Goal: Task Accomplishment & Management: Complete application form

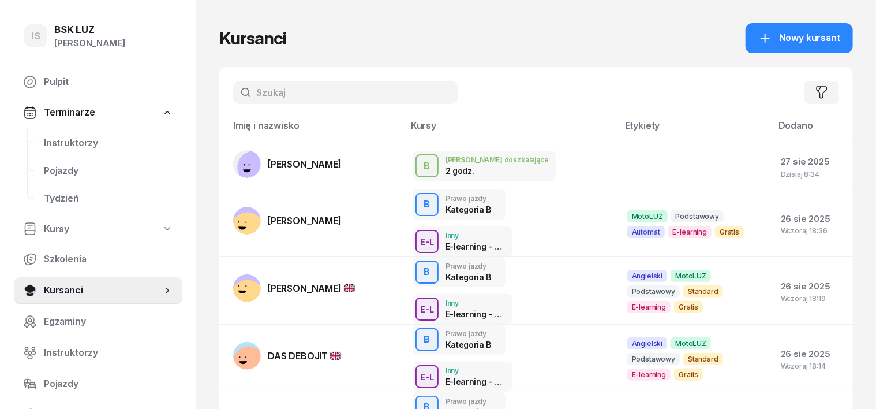
click at [239, 102] on input "text" at bounding box center [345, 92] width 225 height 23
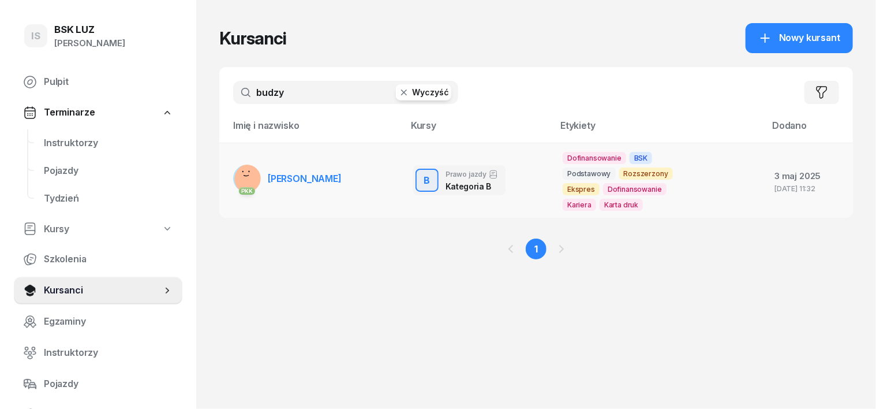
type input "budzy"
click at [229, 179] on rect at bounding box center [250, 179] width 42 height 42
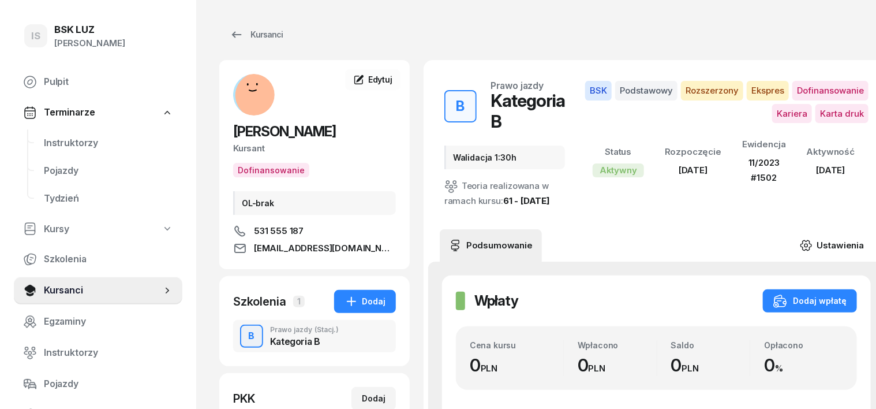
click at [801, 240] on icon at bounding box center [806, 245] width 10 height 10
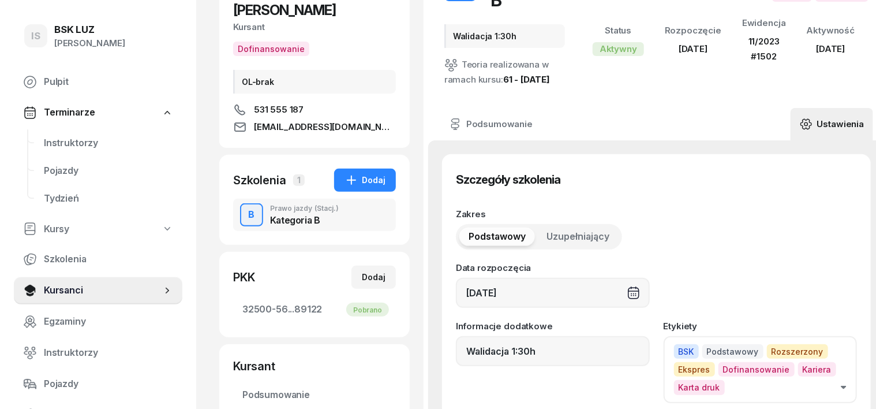
scroll to position [144, 0]
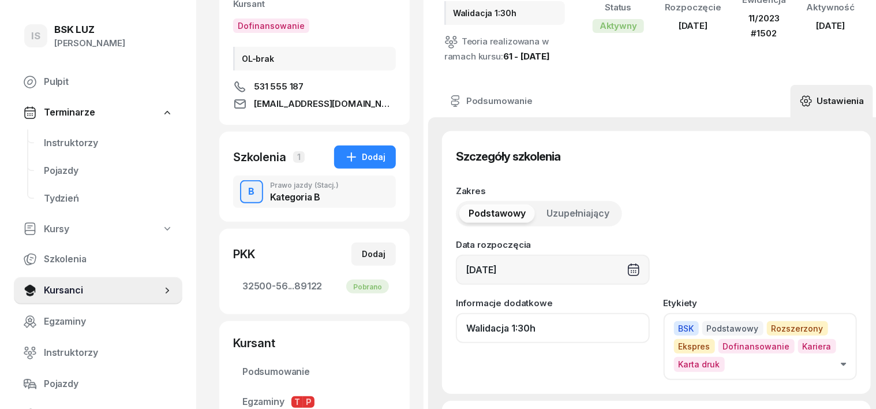
click at [534, 313] on input "Walidacja 1:30h" at bounding box center [553, 328] width 194 height 30
type input "W"
type input "z"
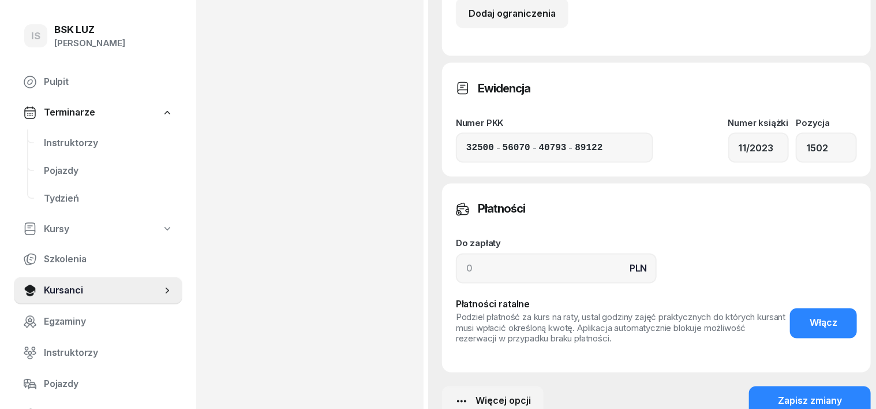
scroll to position [937, 0]
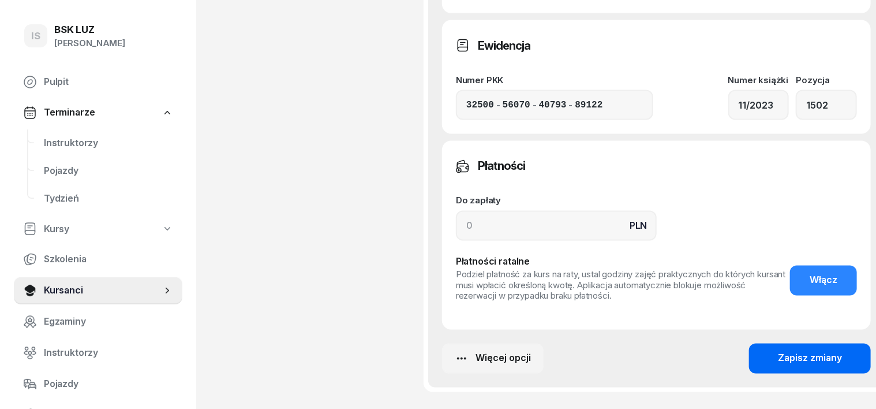
type input "ZASW. NR 305/2025"
click at [792, 343] on button "Zapisz zmiany" at bounding box center [810, 358] width 122 height 30
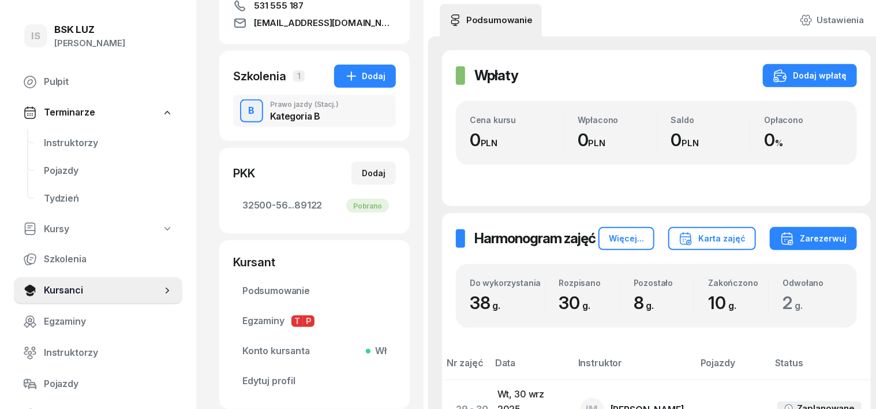
scroll to position [0, 0]
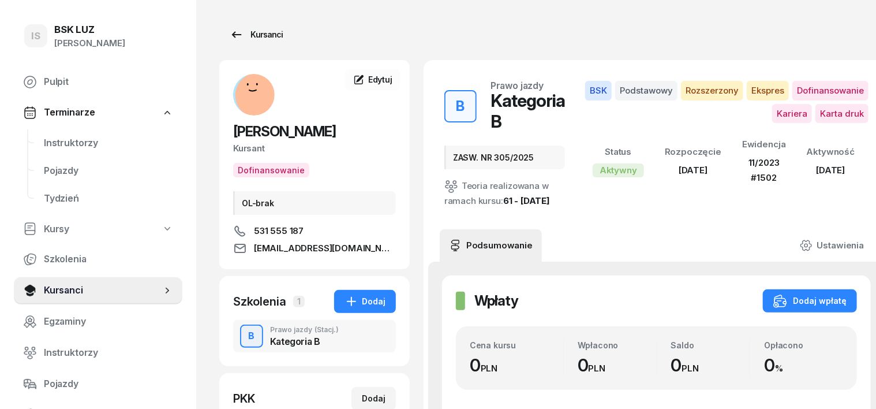
click at [246, 36] on div "Kursanci" at bounding box center [256, 35] width 53 height 14
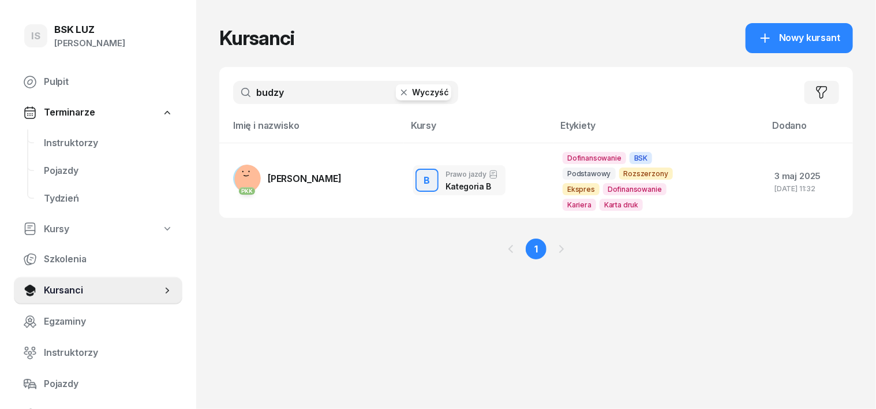
click at [398, 95] on icon "button" at bounding box center [404, 93] width 12 height 12
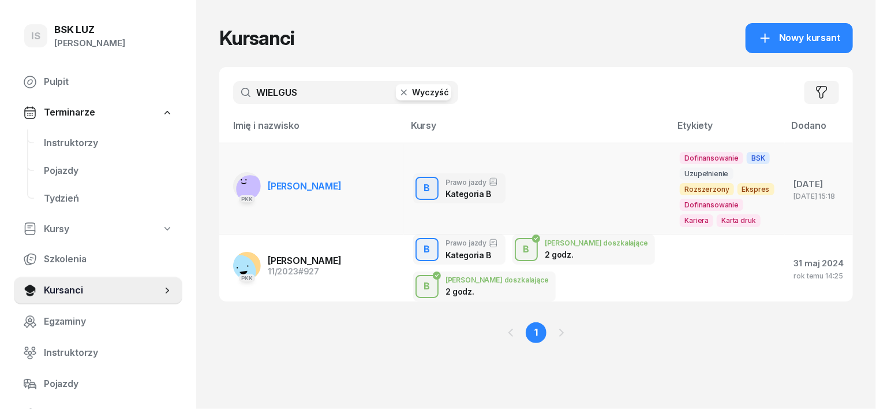
type input "WIELGUS"
click at [236, 182] on rect at bounding box center [250, 189] width 28 height 28
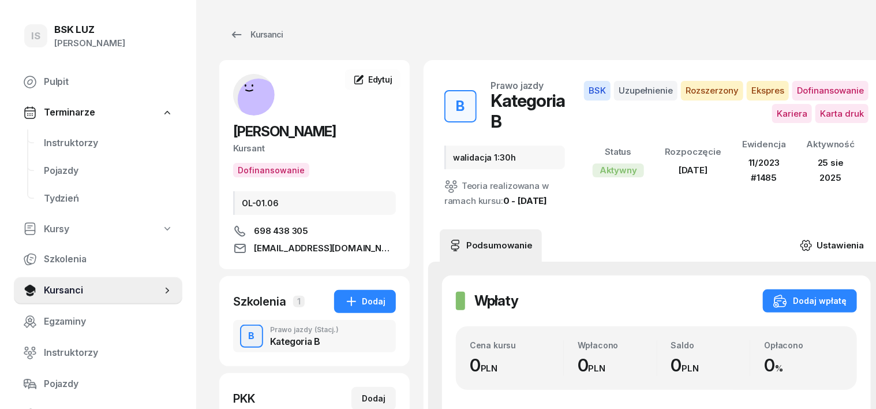
click at [800, 239] on icon at bounding box center [806, 245] width 13 height 13
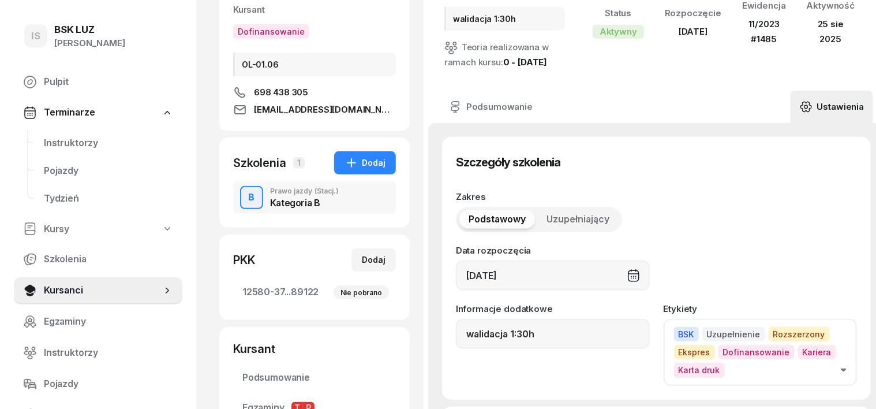
scroll to position [144, 0]
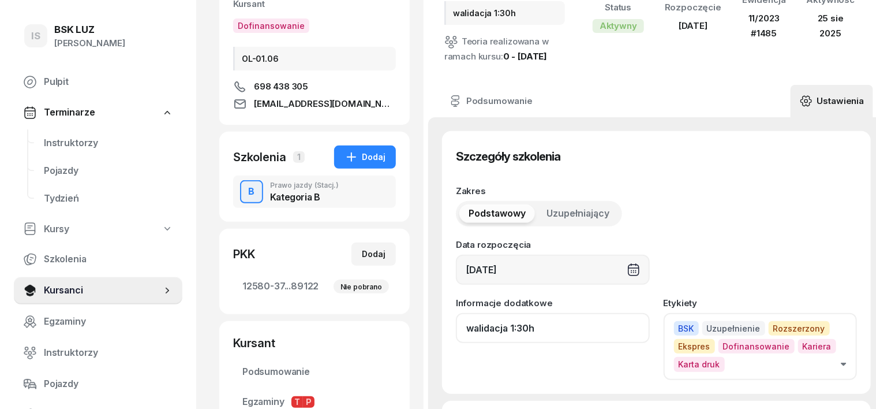
click at [517, 313] on input "walidacja 1:30h" at bounding box center [553, 328] width 194 height 30
type input "w"
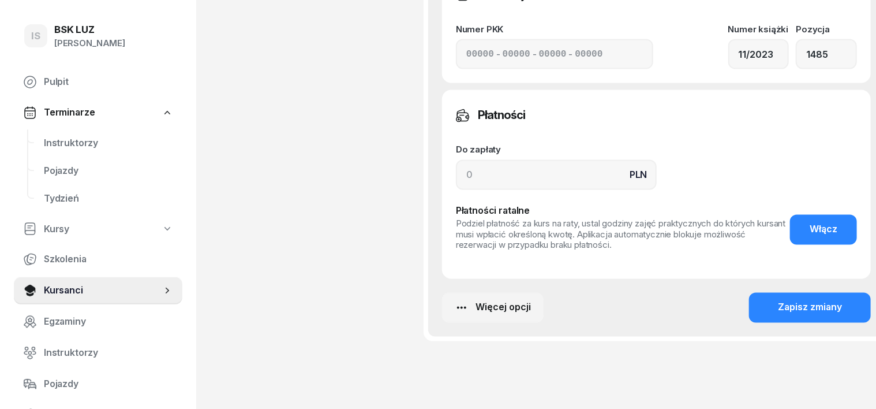
scroll to position [1010, 0]
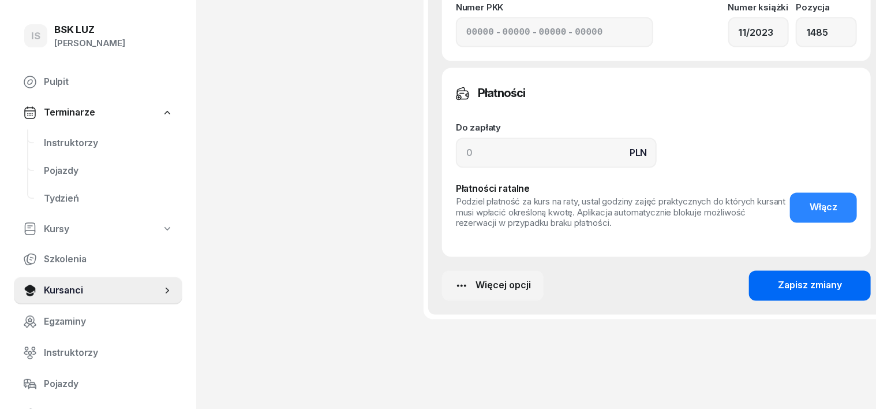
type input "ZASW. NR 309/2025"
click at [789, 278] on div "Zapisz zmiany" at bounding box center [810, 285] width 64 height 15
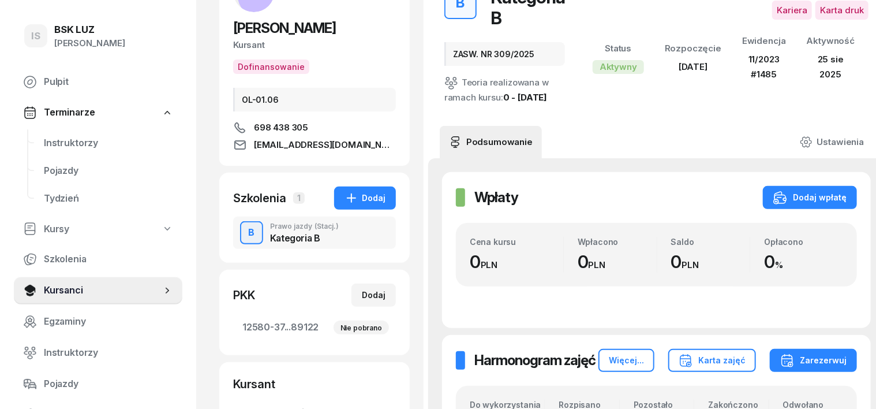
scroll to position [0, 0]
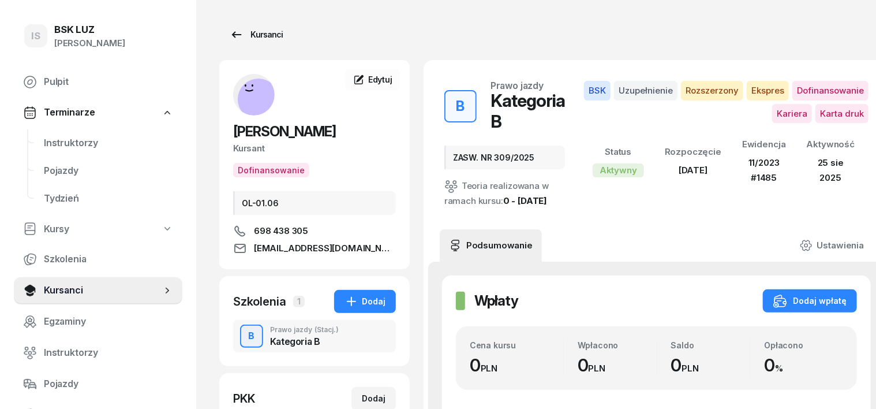
click at [241, 35] on div "Kursanci" at bounding box center [256, 35] width 53 height 14
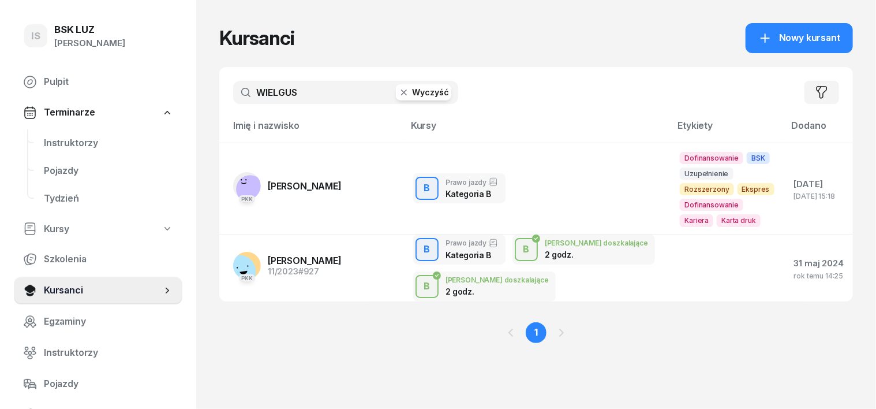
click at [398, 98] on icon "button" at bounding box center [404, 93] width 12 height 12
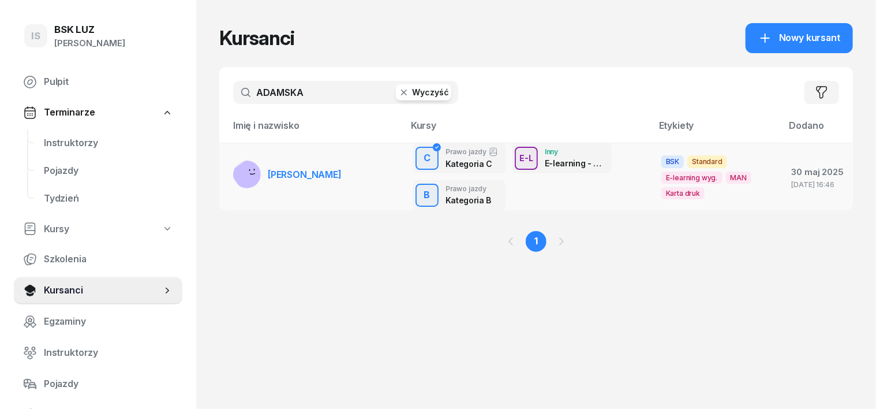
type input "ADAMSKA"
click at [229, 170] on rect at bounding box center [250, 175] width 43 height 43
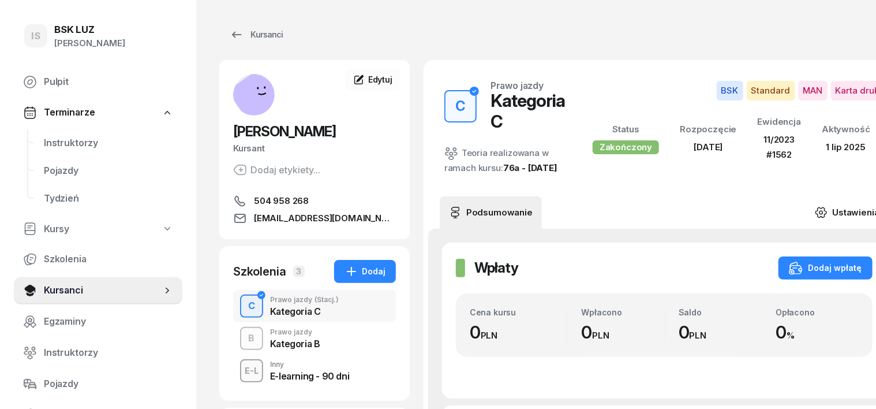
click at [815, 219] on icon at bounding box center [821, 212] width 13 height 13
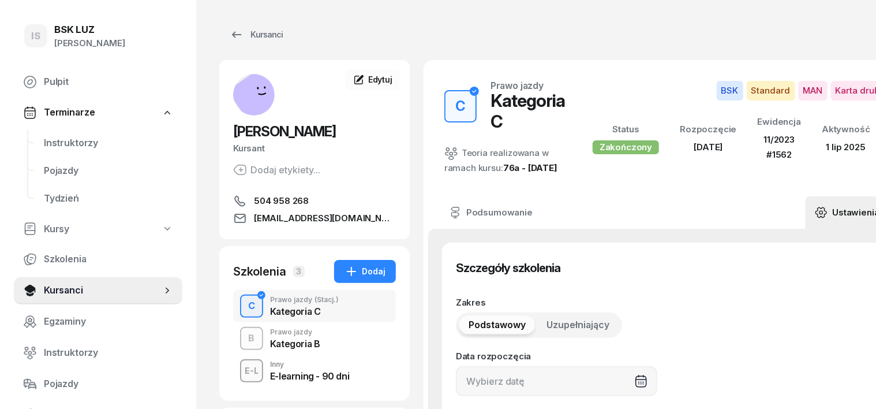
type input "[DATE]"
type input "11/2023"
type input "1562"
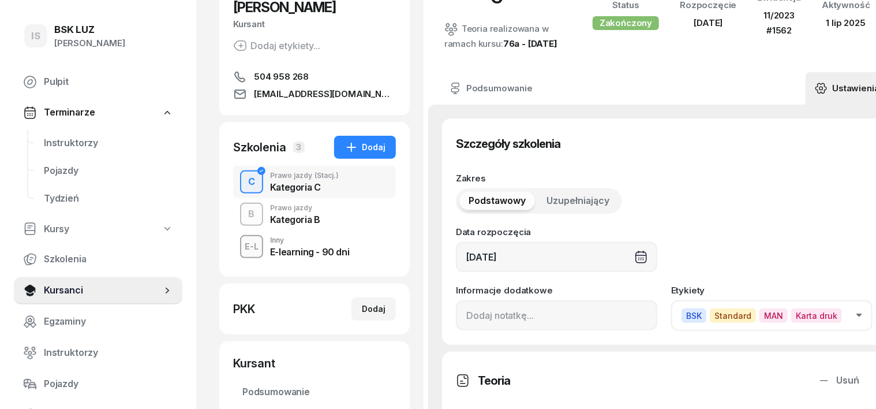
scroll to position [144, 0]
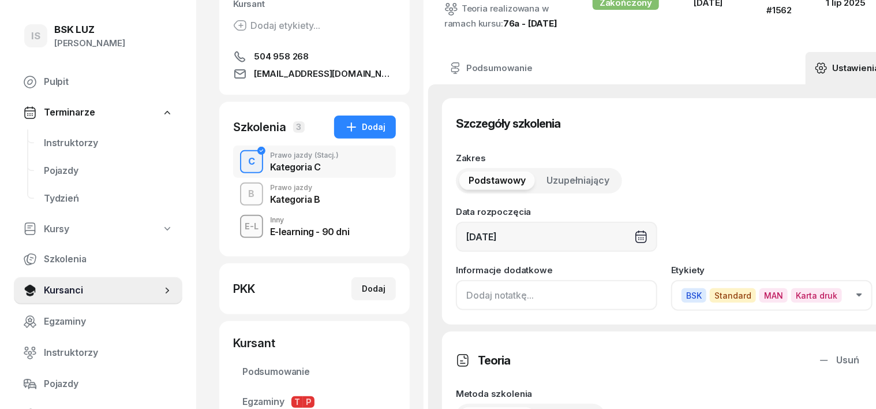
click at [456, 310] on input at bounding box center [556, 295] width 201 height 30
click at [484, 310] on input "ZASW.NR295/2025" at bounding box center [556, 295] width 201 height 30
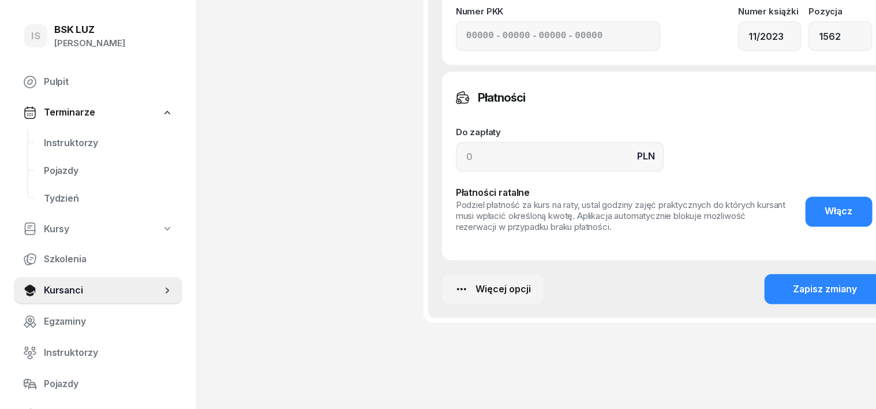
scroll to position [937, 0]
type input "[DOMAIN_NAME] 295/2025"
click at [844, 300] on button "Zapisz zmiany" at bounding box center [826, 289] width 122 height 30
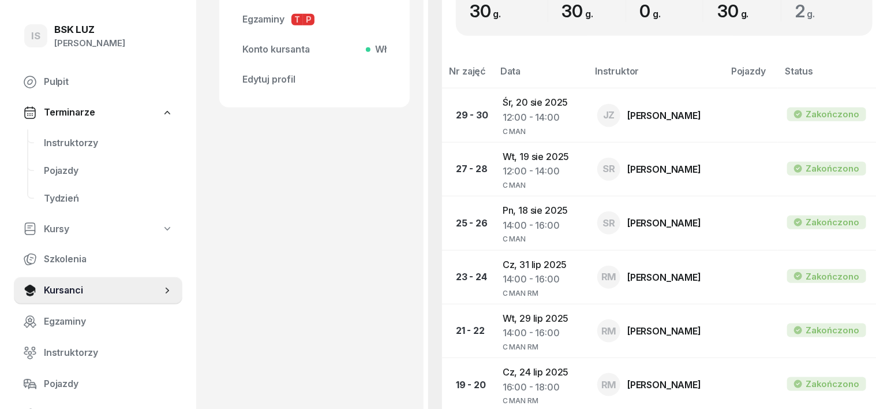
scroll to position [505, 0]
